Goal: Task Accomplishment & Management: Manage account settings

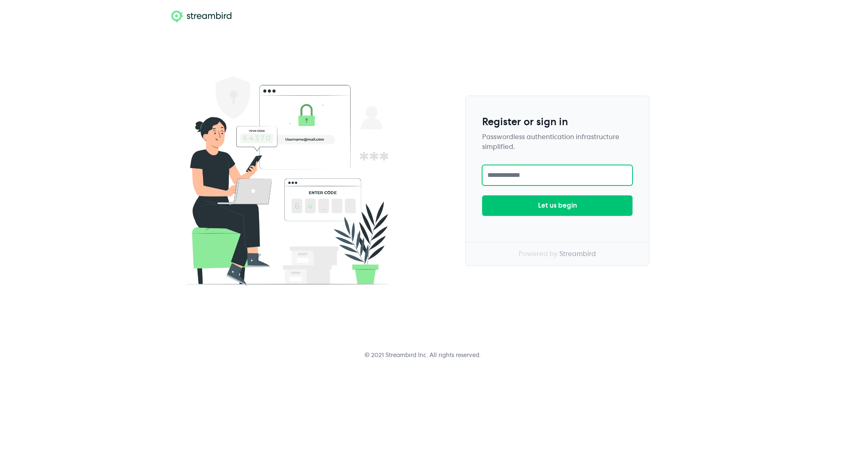
click at [545, 177] on input "text" at bounding box center [557, 175] width 150 height 21
type input "*"
type input "**********"
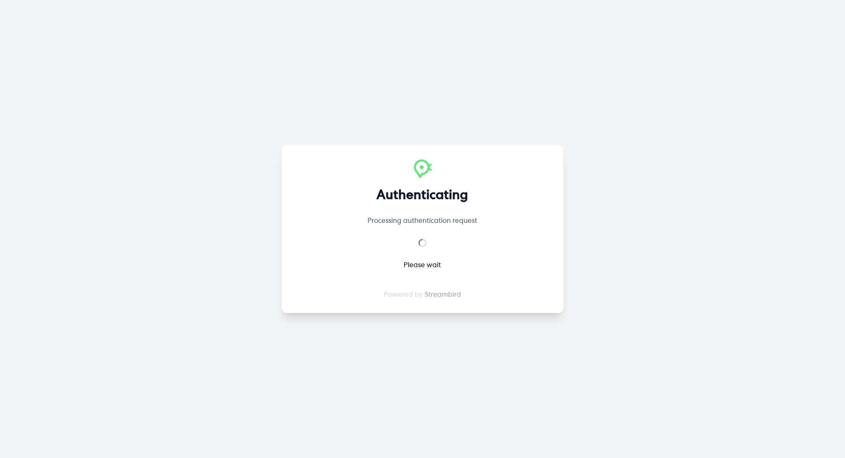
select select "**"
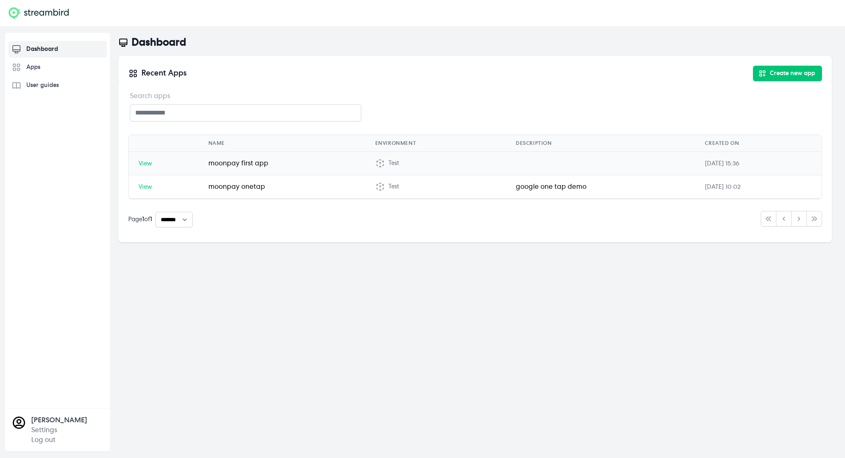
click at [144, 167] on span "View" at bounding box center [145, 164] width 14 height 6
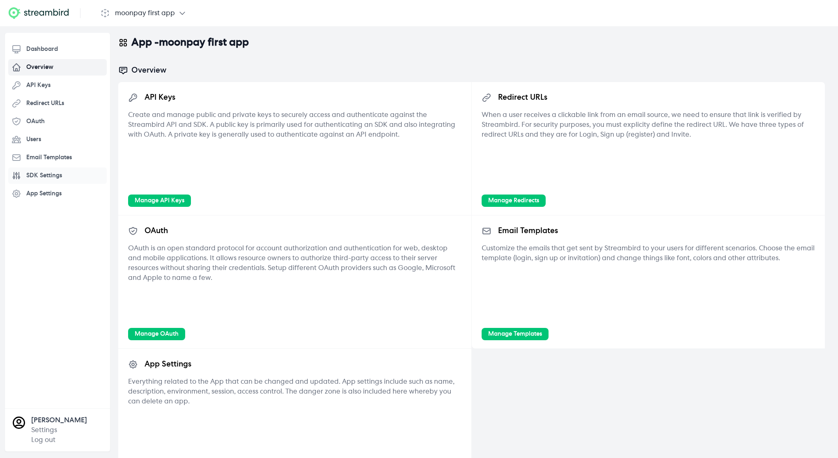
click at [44, 175] on span "SDK Settings" at bounding box center [44, 176] width 36 height 8
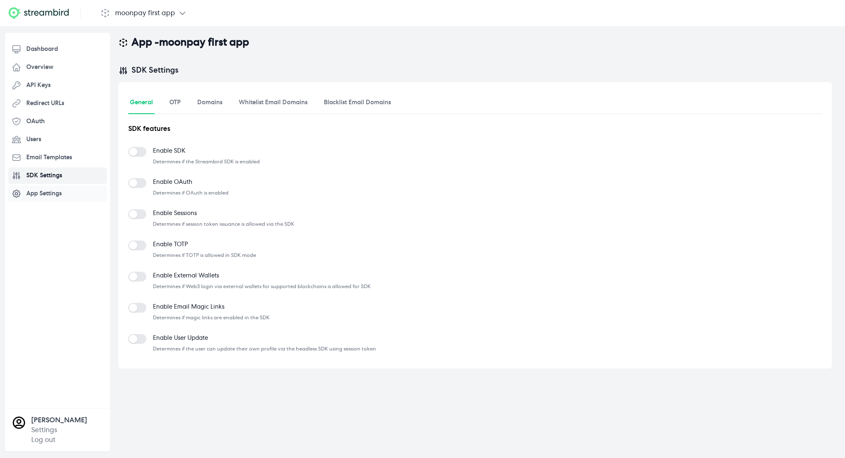
click at [48, 195] on span "App Settings" at bounding box center [43, 194] width 35 height 8
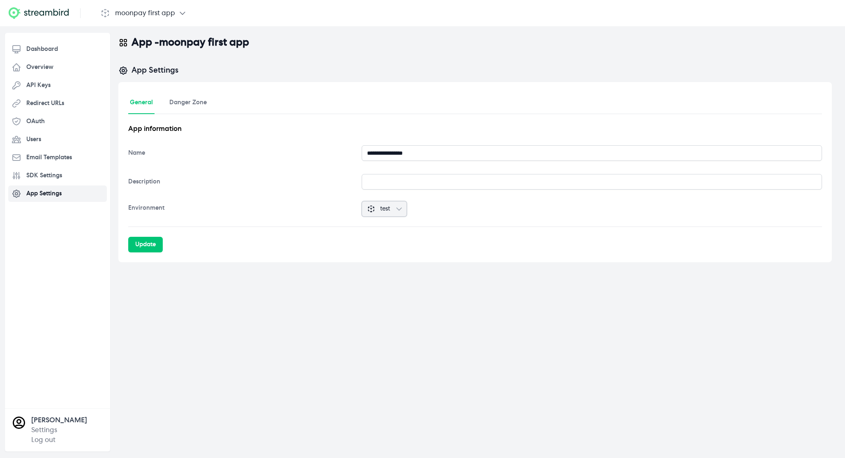
click at [389, 207] on span "test" at bounding box center [385, 209] width 10 height 8
click at [398, 211] on button "test" at bounding box center [383, 209] width 45 height 16
click at [400, 210] on button "test" at bounding box center [383, 209] width 45 height 16
click at [46, 51] on span "Dashboard" at bounding box center [42, 49] width 32 height 8
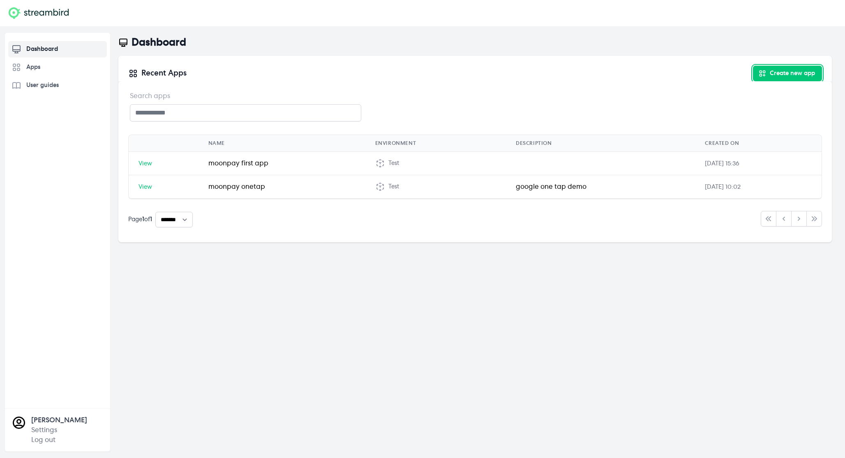
click at [779, 76] on button "Create new app" at bounding box center [787, 74] width 69 height 16
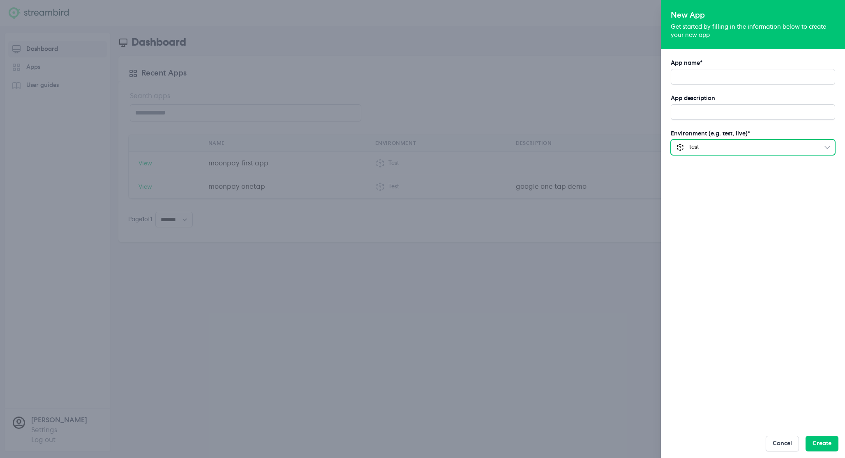
click at [742, 149] on span "test" at bounding box center [747, 147] width 142 height 8
click at [559, 94] on div at bounding box center [422, 229] width 845 height 458
click at [778, 441] on button "Cancel" at bounding box center [781, 444] width 33 height 16
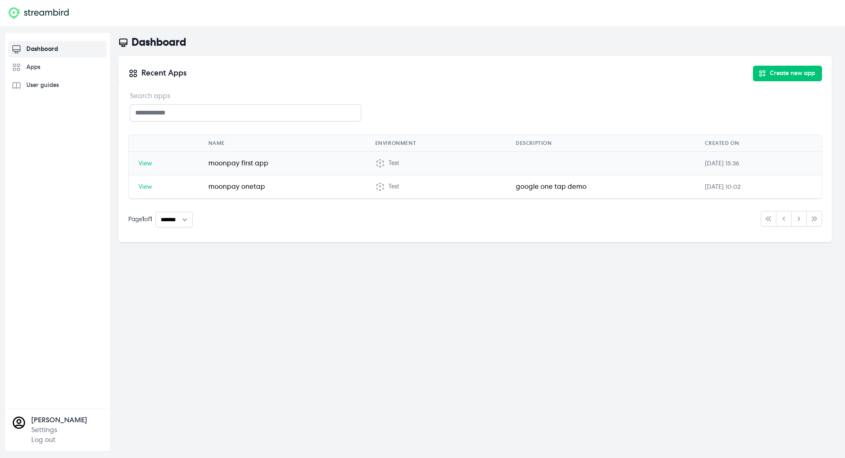
click at [144, 161] on span "View" at bounding box center [145, 164] width 14 height 6
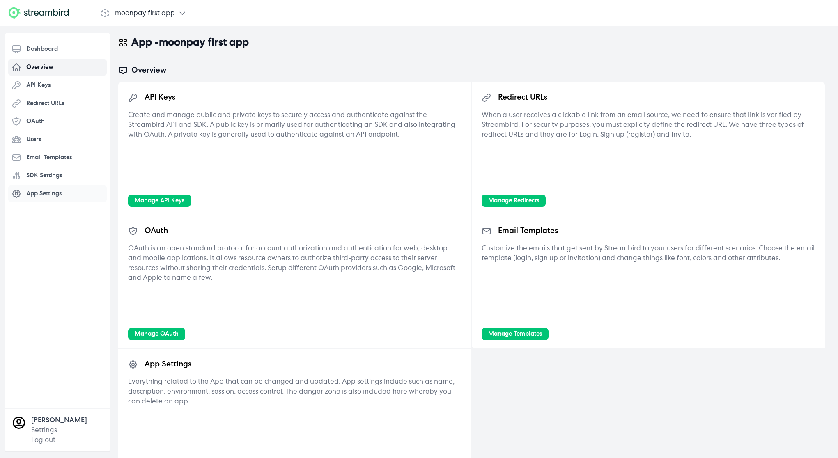
click at [51, 194] on span "App Settings" at bounding box center [43, 194] width 35 height 8
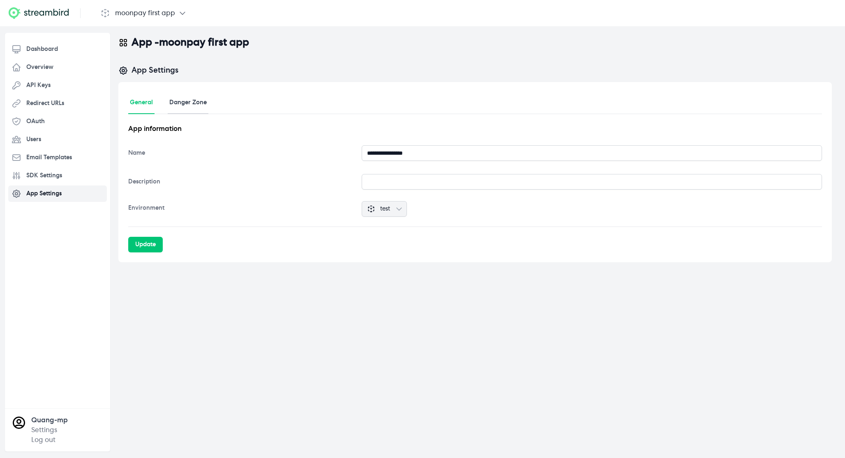
click at [187, 106] on link "Danger Zone" at bounding box center [188, 103] width 41 height 22
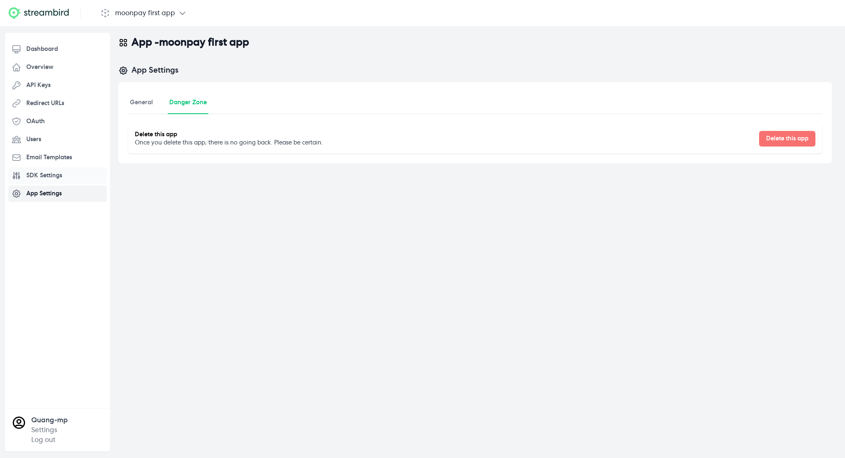
click at [53, 174] on span "SDK Settings" at bounding box center [44, 176] width 36 height 8
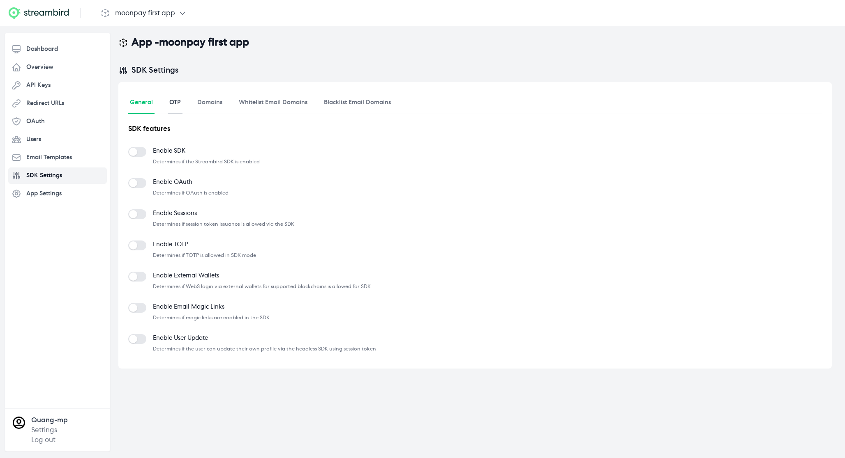
click at [178, 105] on link "OTP" at bounding box center [175, 103] width 15 height 22
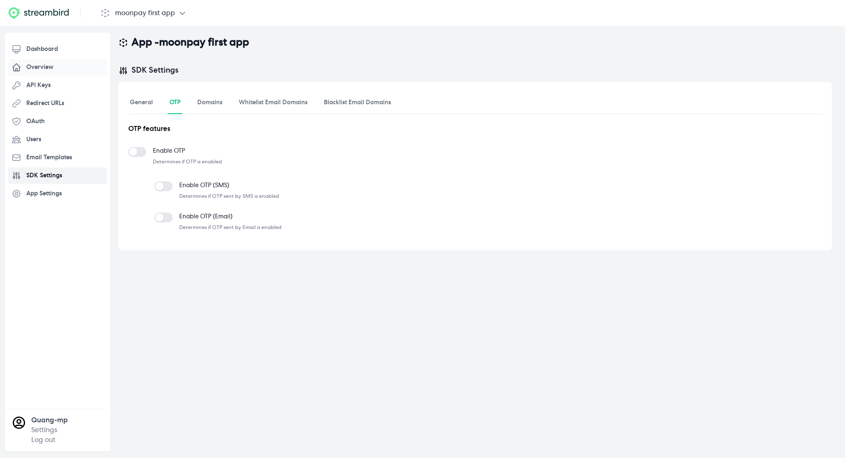
click at [46, 70] on span "Overview" at bounding box center [39, 67] width 27 height 8
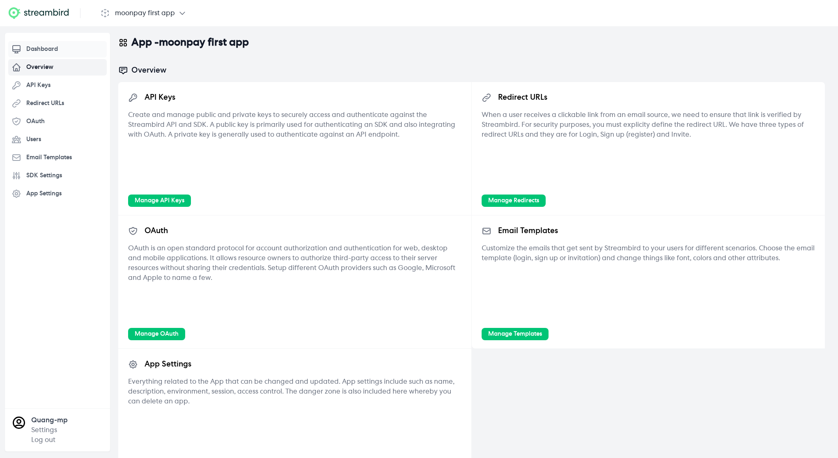
click at [48, 52] on span "Dashboard" at bounding box center [42, 49] width 32 height 8
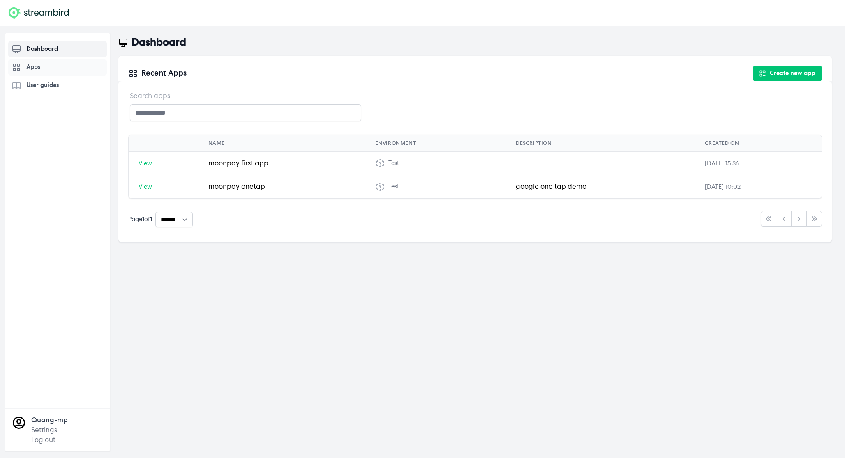
click at [38, 68] on span "Apps" at bounding box center [33, 67] width 14 height 8
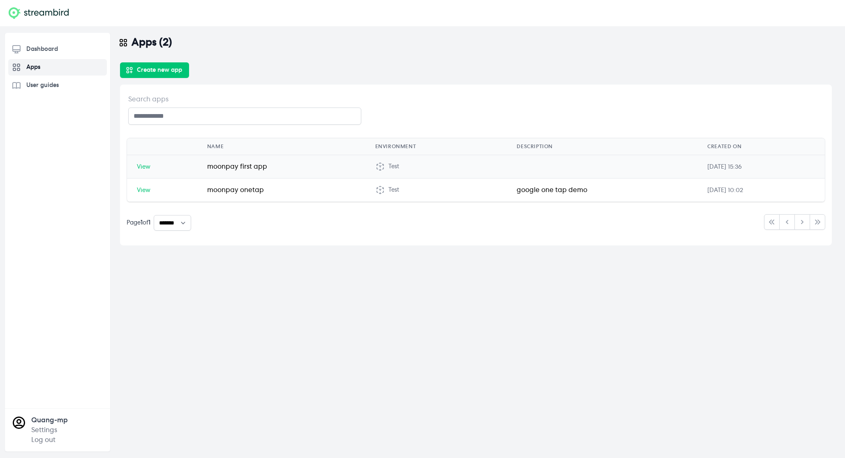
click at [146, 169] on span "View" at bounding box center [144, 167] width 14 height 6
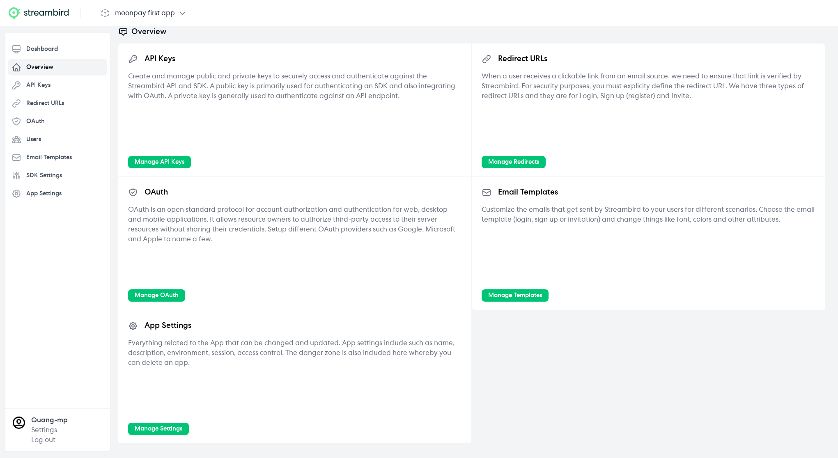
scroll to position [44, 0]
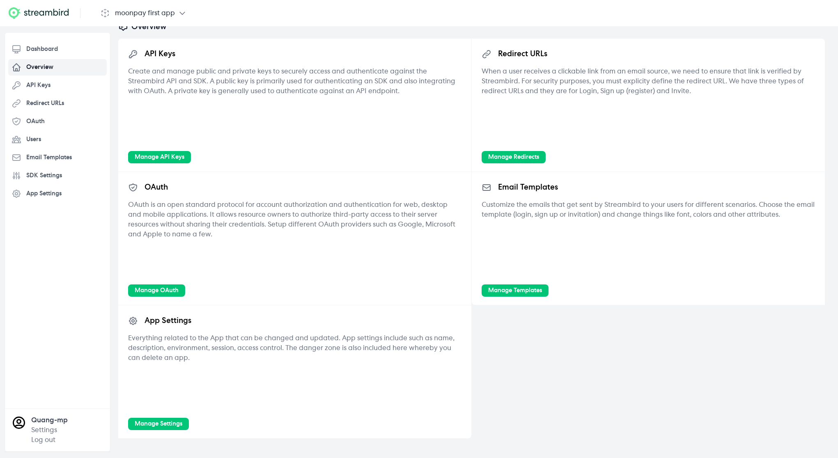
click at [173, 421] on link "Manage Settings" at bounding box center [158, 424] width 61 height 12
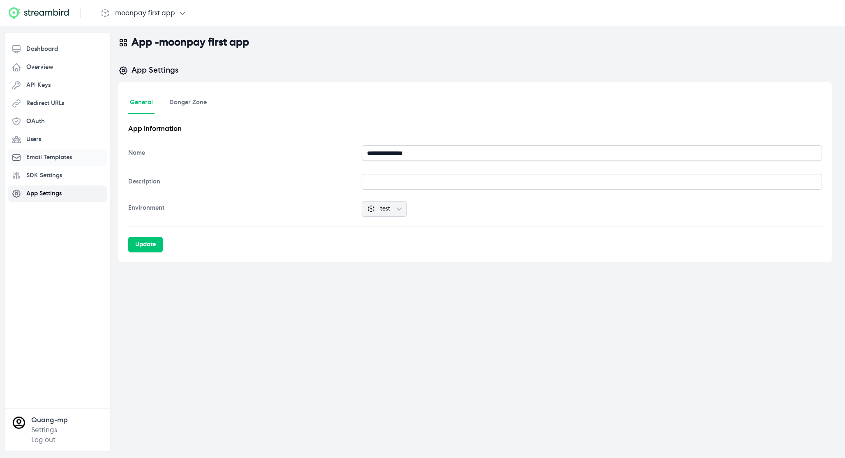
click at [53, 154] on span "Email Templates" at bounding box center [49, 158] width 46 height 8
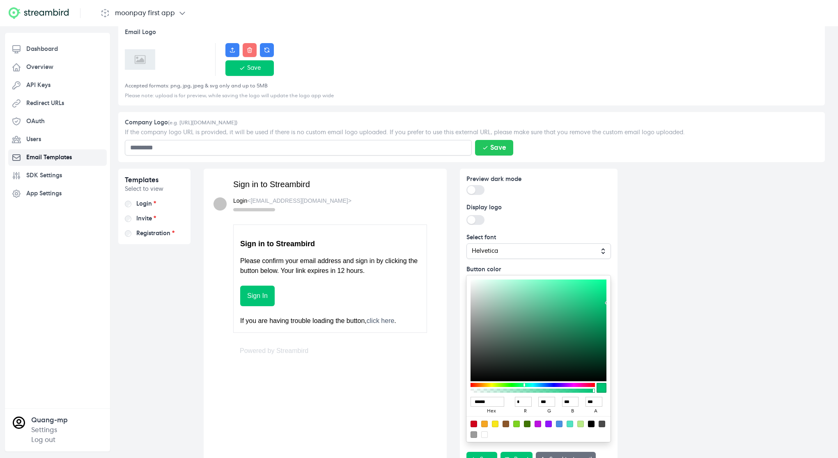
scroll to position [56, 0]
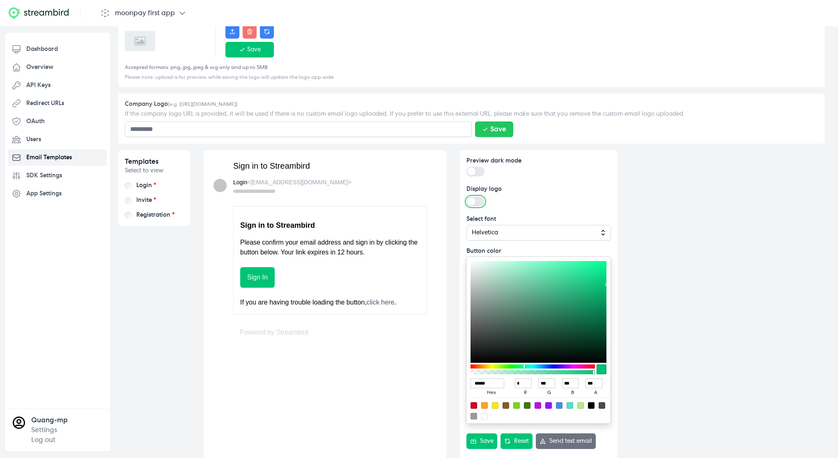
click at [482, 201] on button "Display logo" at bounding box center [476, 202] width 18 height 10
click at [472, 443] on icon "button" at bounding box center [473, 442] width 5 height 5
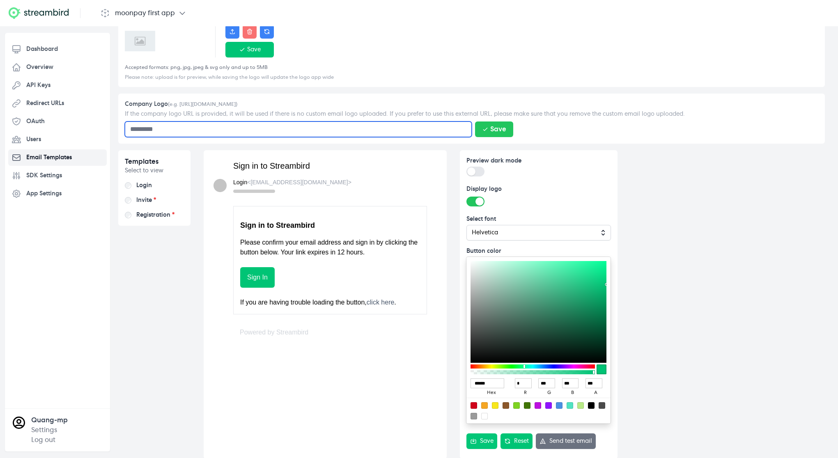
click at [385, 124] on input "text" at bounding box center [298, 130] width 347 height 16
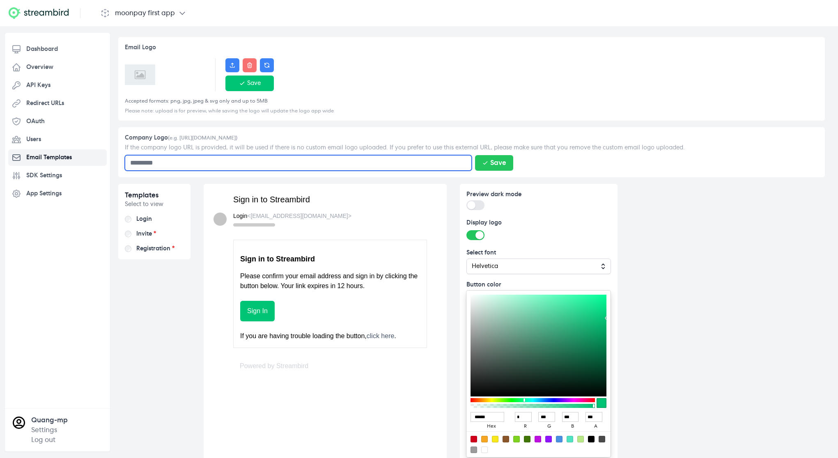
scroll to position [0, 0]
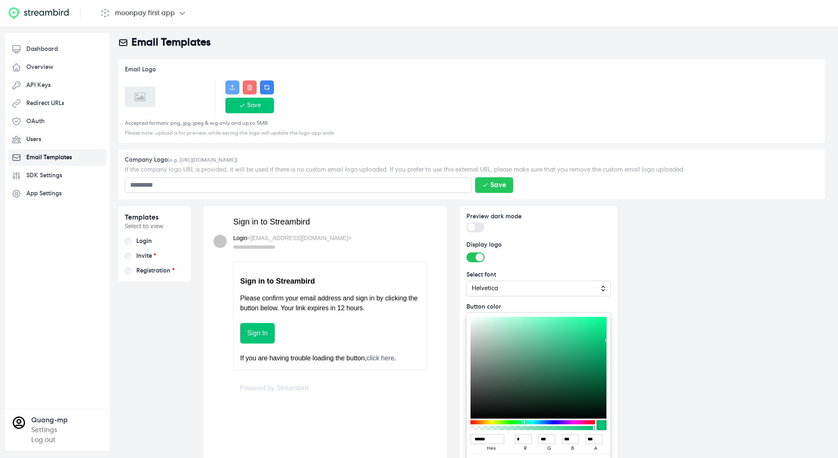
click at [231, 89] on icon at bounding box center [232, 87] width 5 height 5
click at [229, 84] on input "file" at bounding box center [229, 84] width 0 height 0
click at [230, 90] on icon at bounding box center [232, 87] width 7 height 7
click at [229, 84] on input "file" at bounding box center [229, 84] width 0 height 0
click at [371, 120] on p "Accepted formats: png, jpg, jpeg & svg only and up to 5MB" at bounding box center [472, 123] width 694 height 7
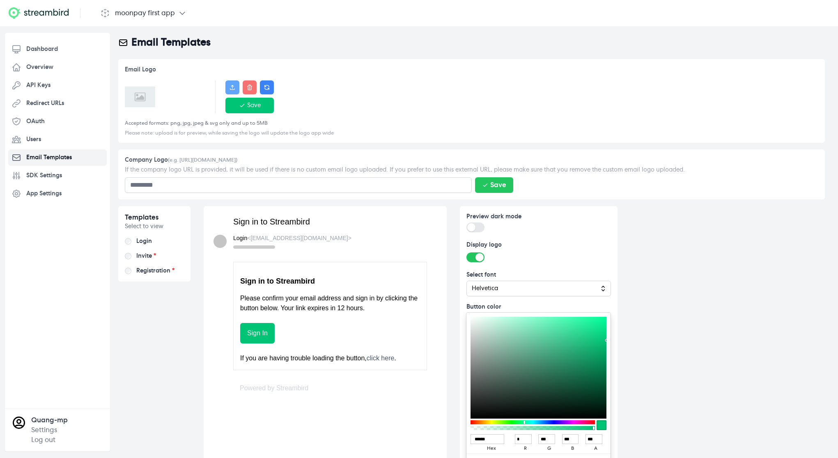
click at [233, 86] on icon at bounding box center [232, 87] width 5 height 5
click at [229, 84] on input "file" at bounding box center [229, 84] width 0 height 0
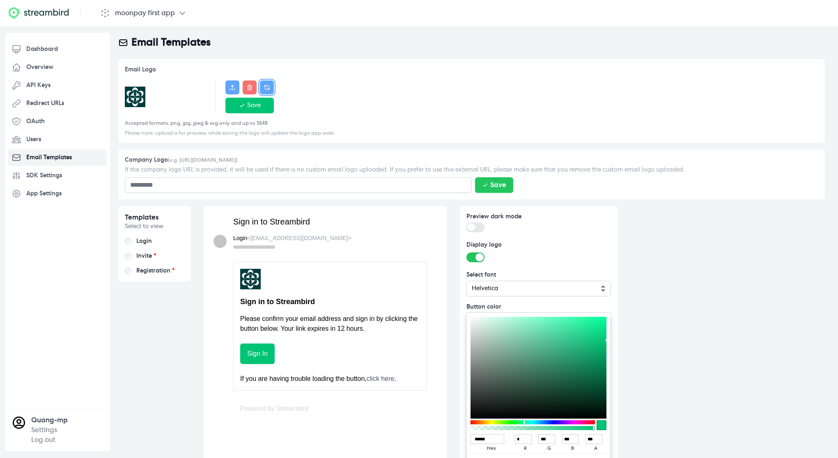
click at [269, 84] on icon "button" at bounding box center [267, 87] width 7 height 7
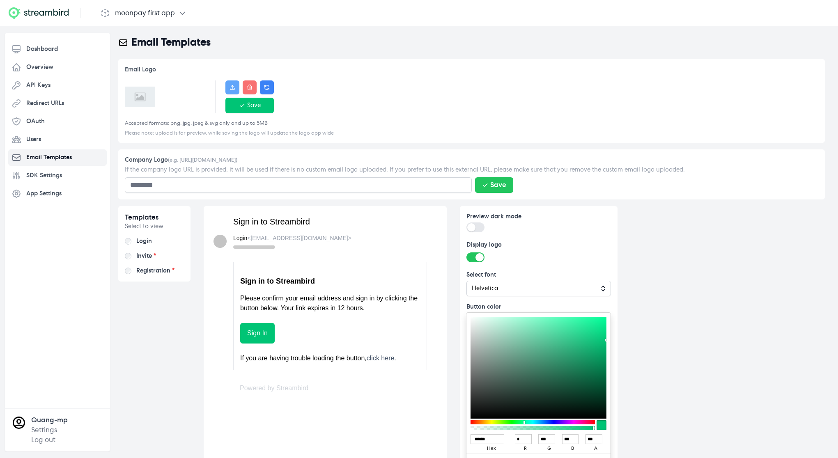
click at [230, 88] on icon at bounding box center [232, 87] width 7 height 7
click at [229, 84] on input "file" at bounding box center [229, 84] width 0 height 0
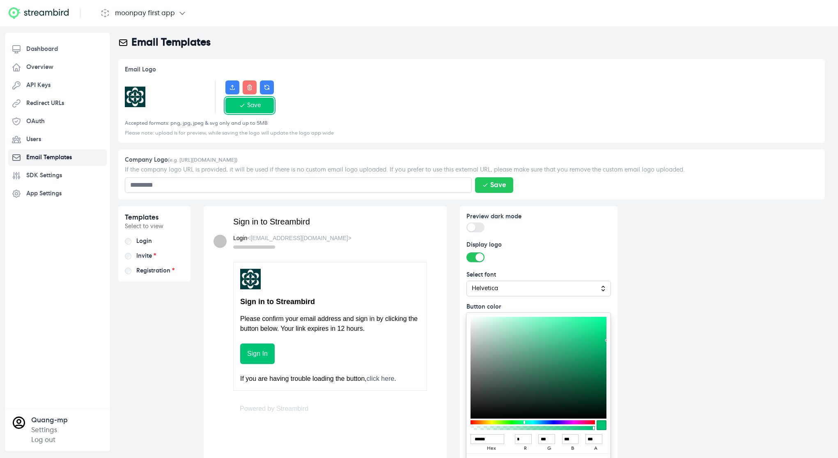
click at [251, 107] on div "Save" at bounding box center [250, 105] width 22 height 8
click at [196, 205] on div "Email Logo Save Accepted formats: png, jpg, jpeg & svg only and up to 5MB Pleas…" at bounding box center [471, 287] width 733 height 456
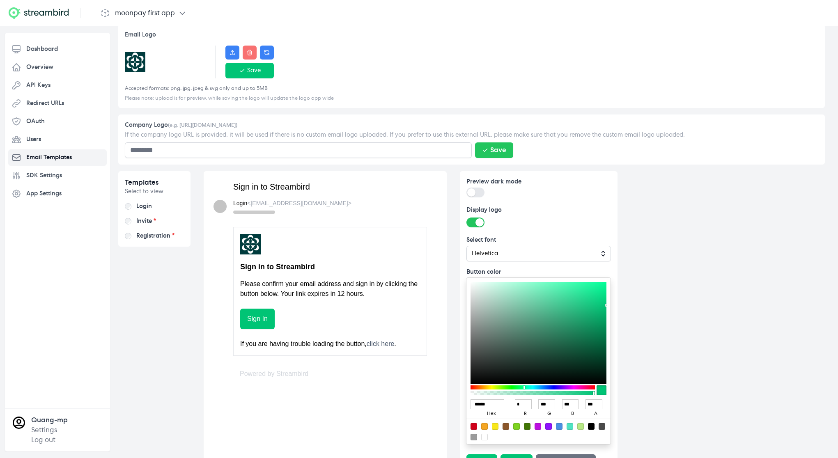
scroll to position [56, 0]
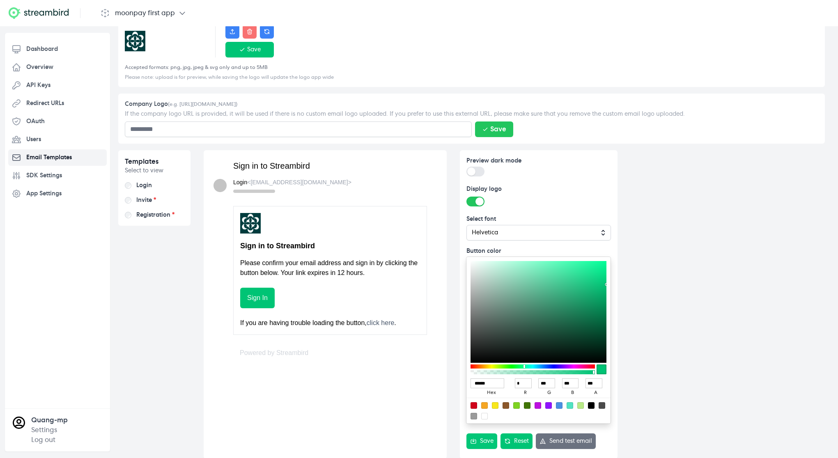
click at [144, 203] on label "Invite *" at bounding box center [146, 200] width 20 height 8
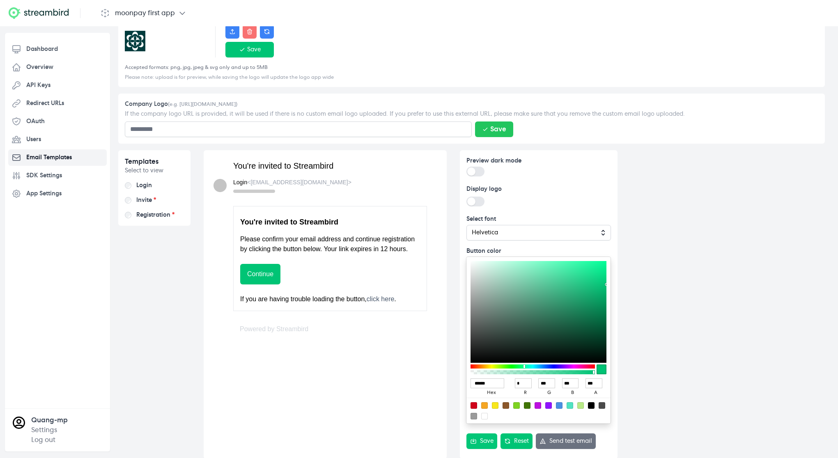
click at [144, 212] on label "Registration *" at bounding box center [155, 215] width 38 height 8
click at [143, 203] on label "Invite *" at bounding box center [146, 200] width 20 height 8
click at [144, 186] on label "Login" at bounding box center [144, 186] width 16 height 8
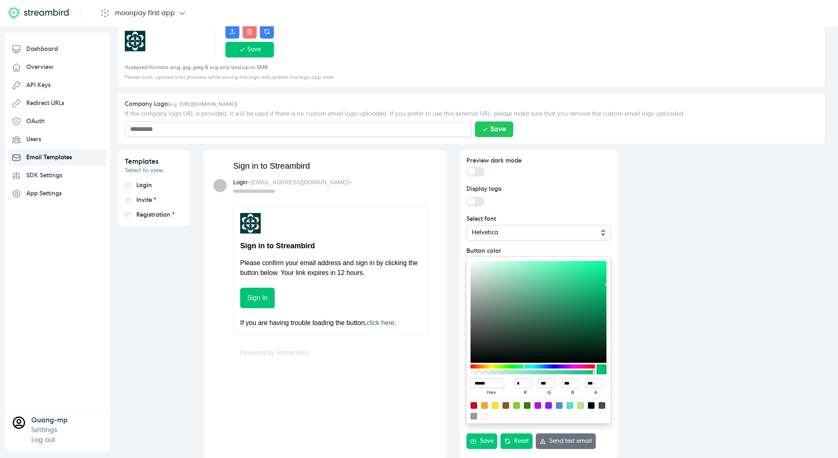
click at [144, 202] on label "Invite *" at bounding box center [146, 200] width 20 height 8
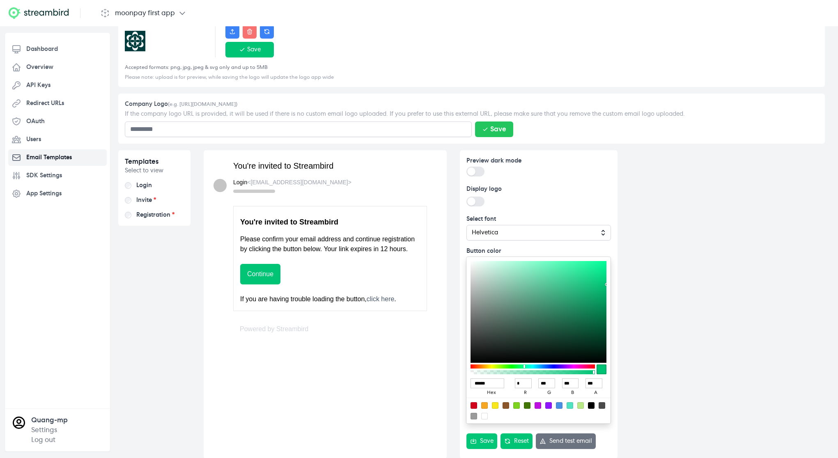
click at [146, 186] on label "Login" at bounding box center [144, 186] width 16 height 8
